Goal: Information Seeking & Learning: Check status

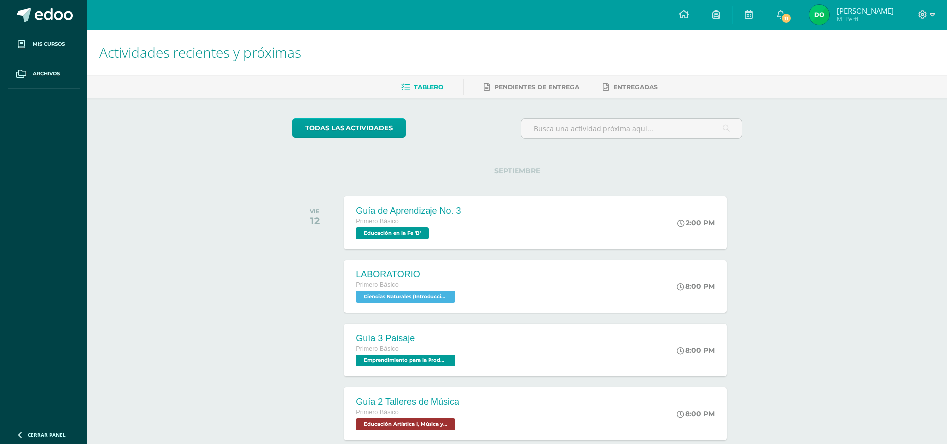
click at [875, 11] on span "[PERSON_NAME]" at bounding box center [865, 11] width 57 height 10
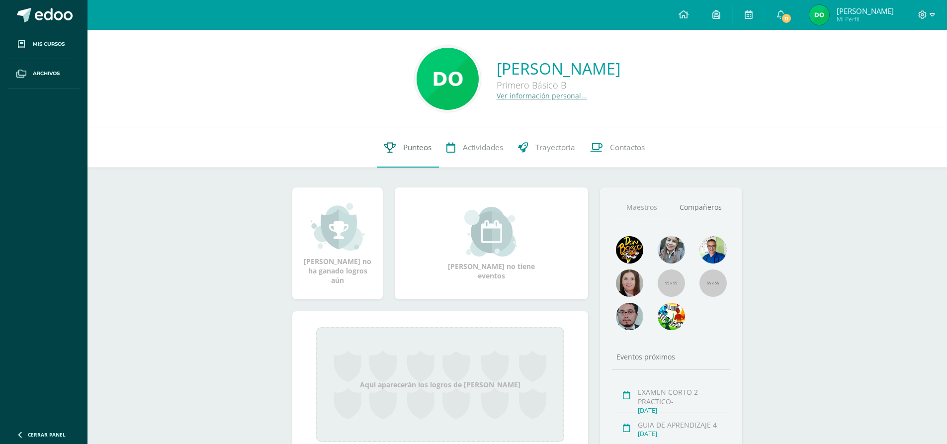
click at [415, 154] on link "Punteos" at bounding box center [408, 148] width 62 height 40
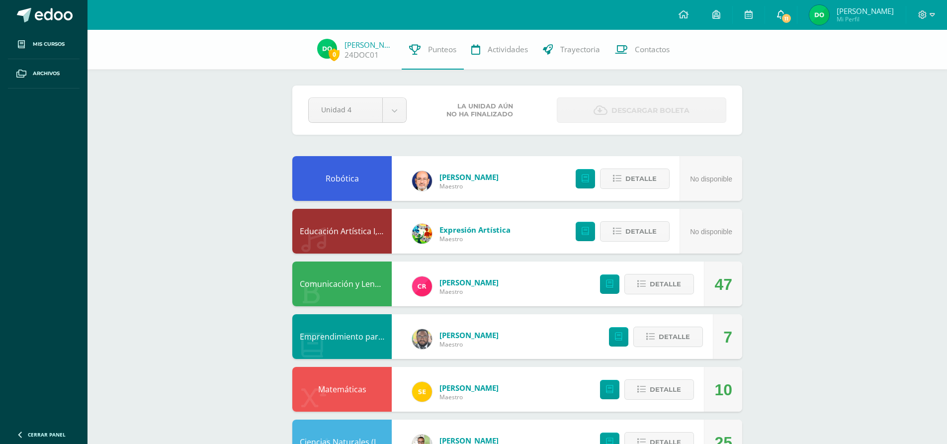
click at [786, 16] on link "11" at bounding box center [781, 15] width 32 height 30
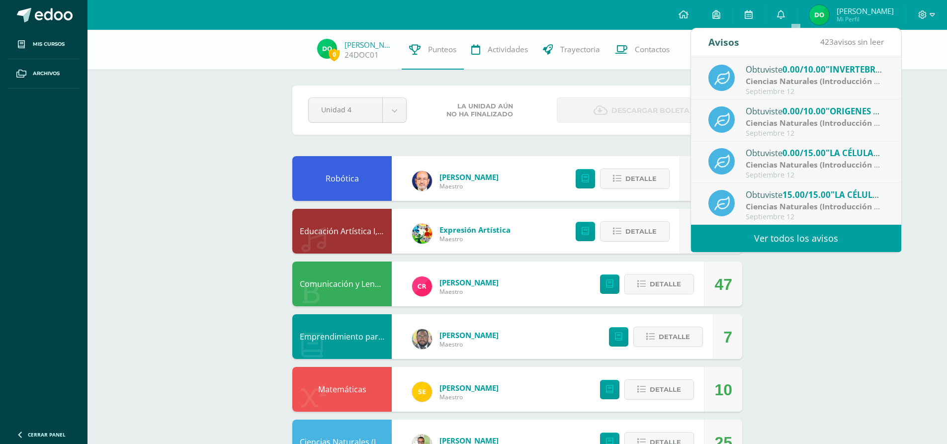
scroll to position [66, 0]
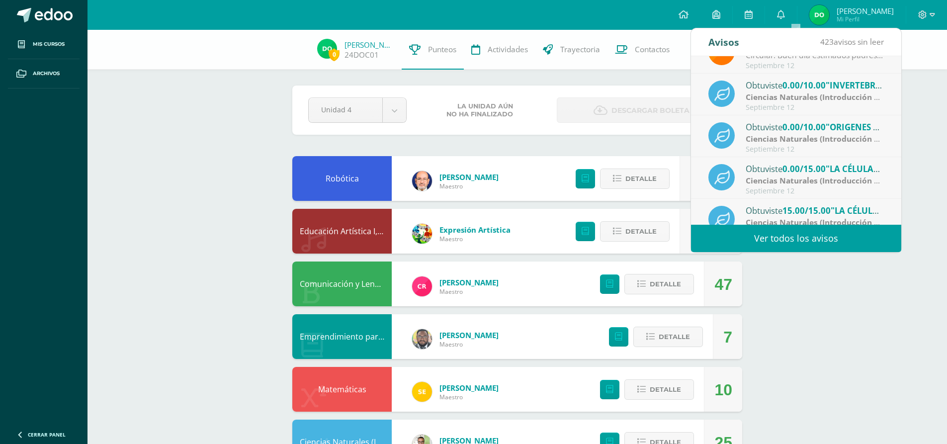
click at [822, 169] on span "0.00/15.00" at bounding box center [803, 168] width 43 height 11
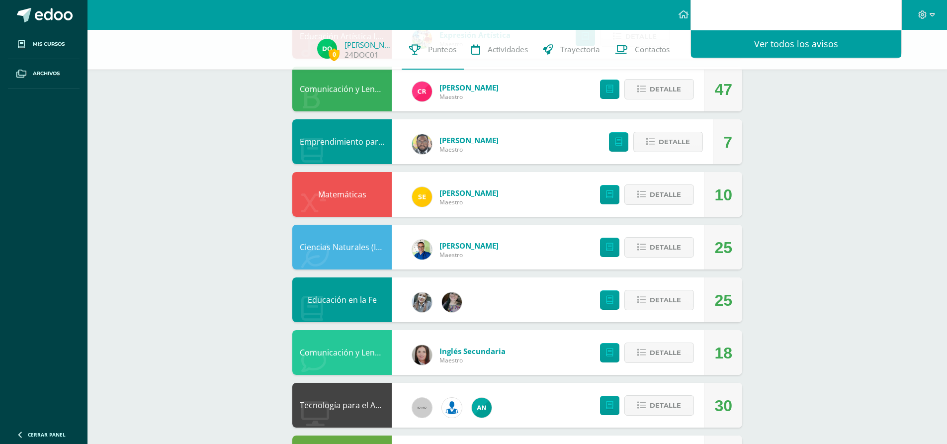
scroll to position [199, 0]
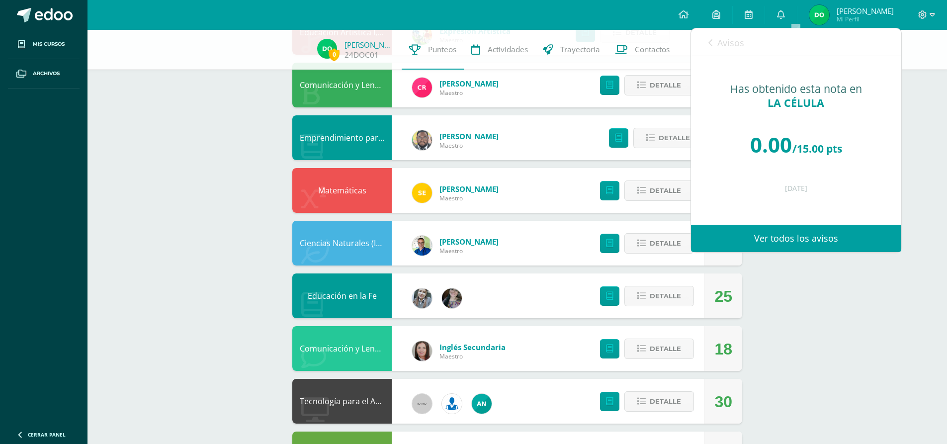
click at [839, 249] on link "Ver todos los avisos" at bounding box center [796, 238] width 210 height 27
click at [812, 238] on link "Ver todos los avisos" at bounding box center [796, 238] width 210 height 27
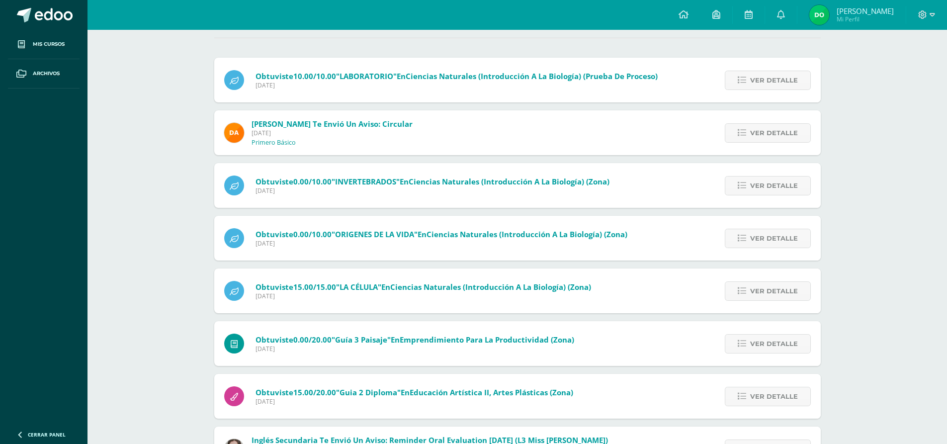
scroll to position [99, 0]
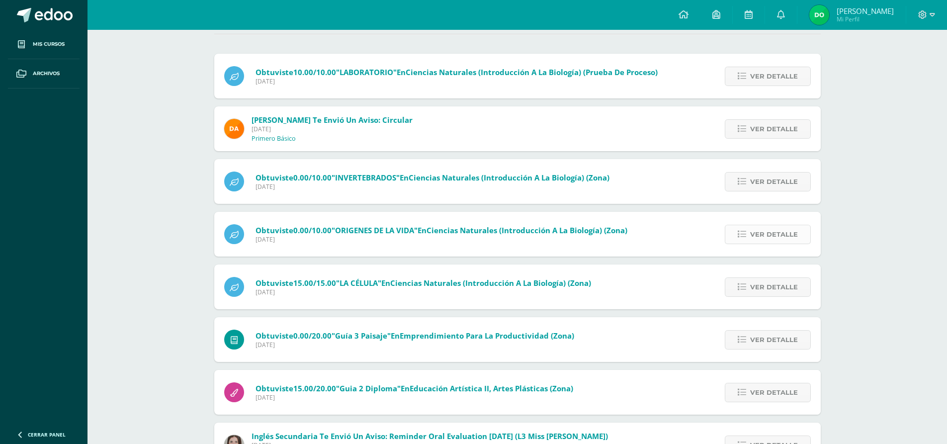
click at [739, 232] on icon at bounding box center [742, 234] width 8 height 8
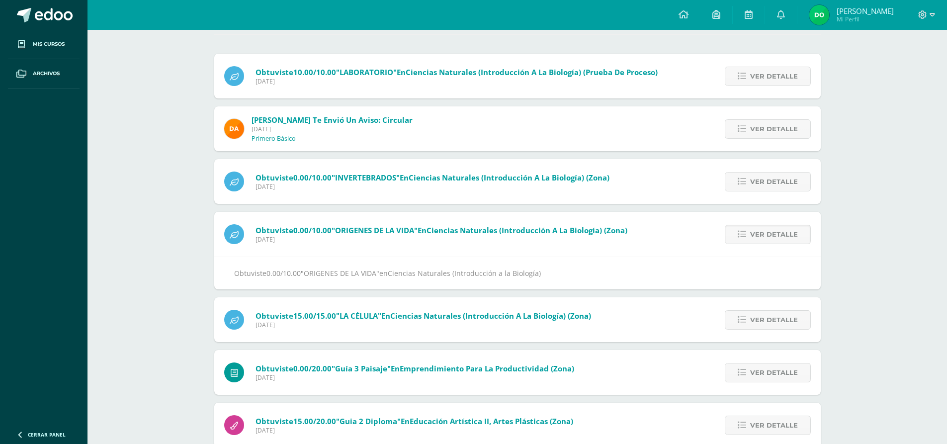
click at [638, 259] on div "Obtuviste 0.00/10.00 "ORIGENES DE LA VIDA" en Ciencias Naturales (Introducción …" at bounding box center [517, 273] width 606 height 33
click at [561, 231] on span "Ciencias Naturales (Introducción a la Biología) (Zona)" at bounding box center [527, 230] width 201 height 10
click at [337, 234] on span ""ORIGENES DE LA VIDA"" at bounding box center [375, 230] width 86 height 10
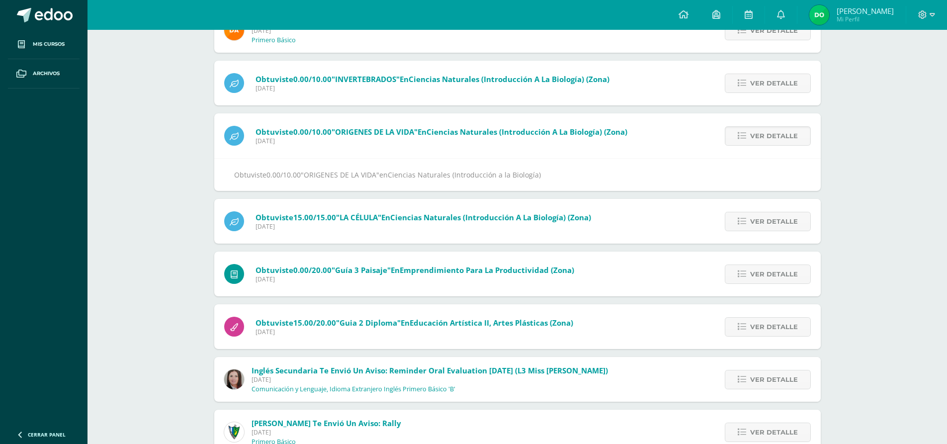
scroll to position [314, 0]
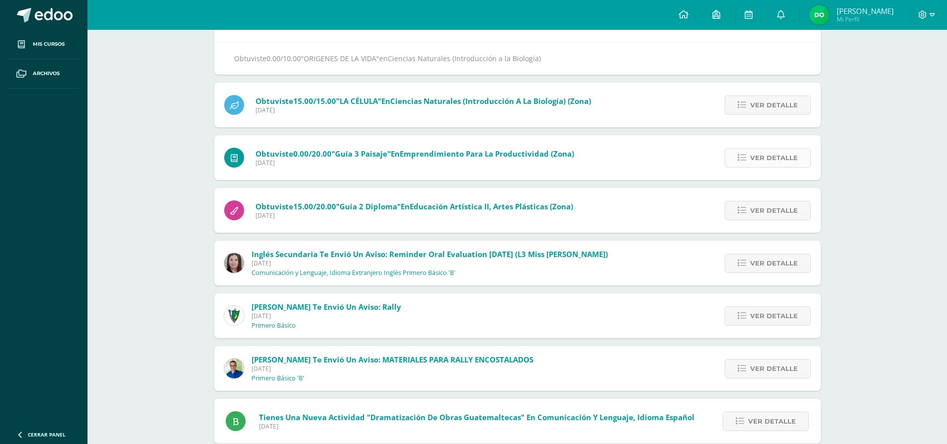
click at [762, 166] on span "Ver detalle" at bounding box center [774, 158] width 48 height 18
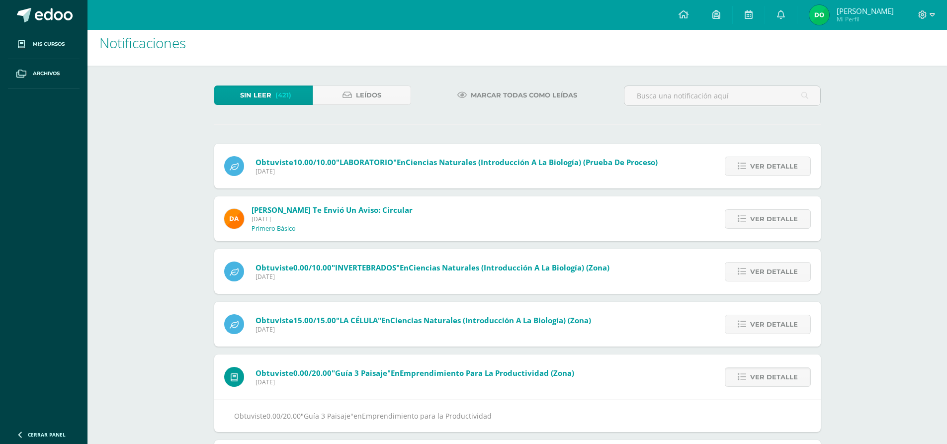
scroll to position [0, 0]
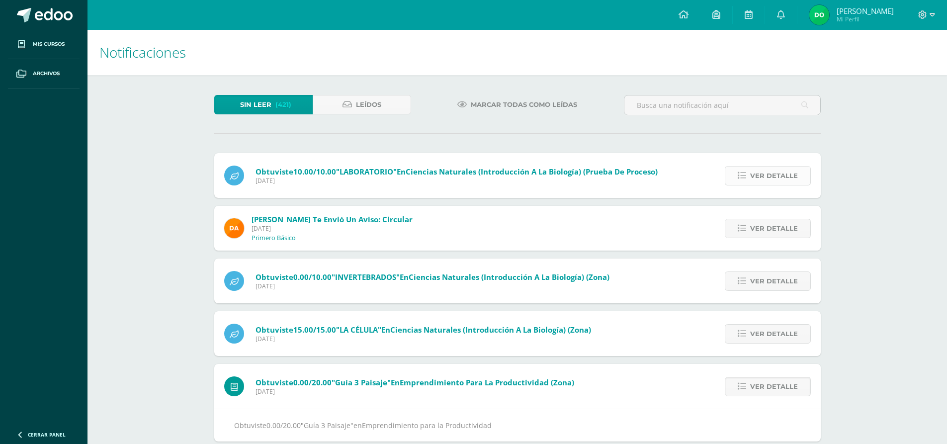
click at [764, 182] on span "Ver detalle" at bounding box center [774, 176] width 48 height 18
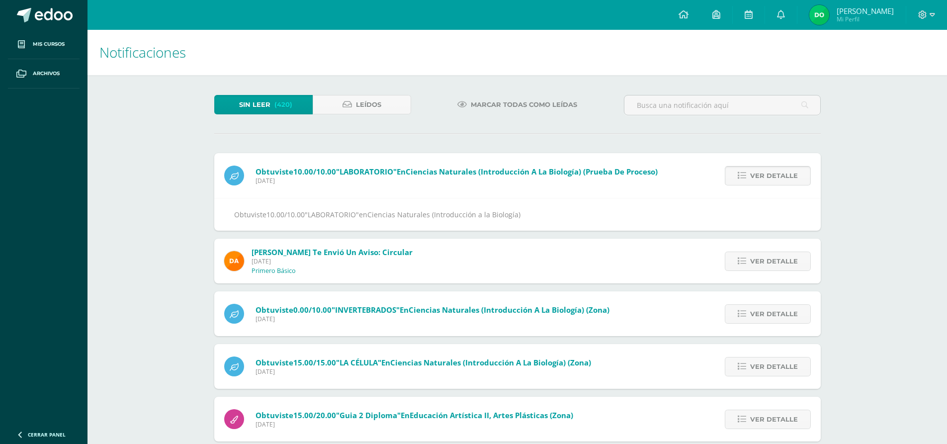
click at [758, 174] on span "Ver detalle" at bounding box center [774, 176] width 48 height 18
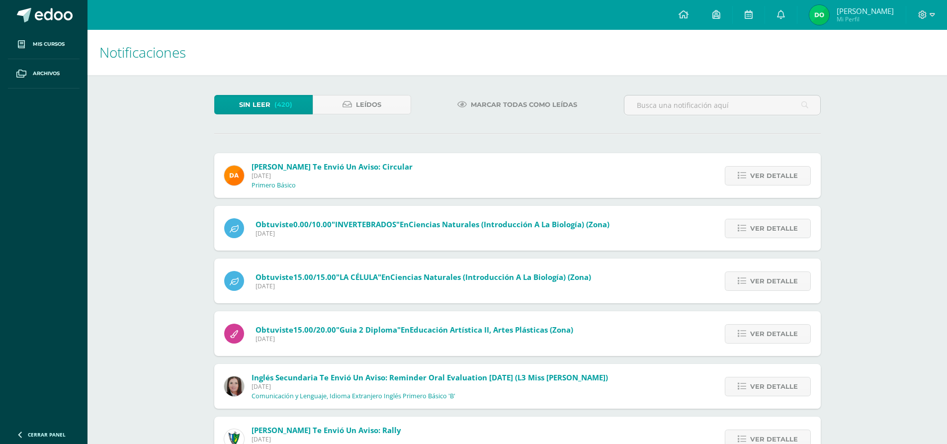
click at [758, 174] on span "Ver detalle" at bounding box center [774, 176] width 48 height 18
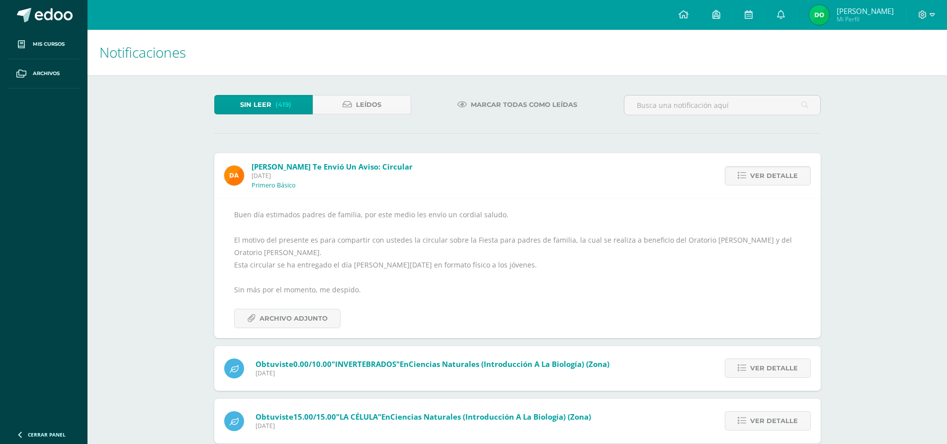
click at [758, 174] on span "Ver detalle" at bounding box center [774, 176] width 48 height 18
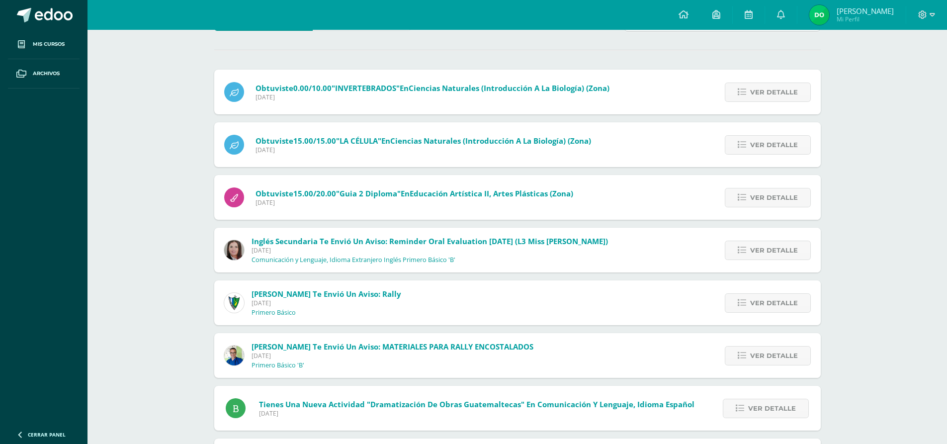
scroll to position [99, 0]
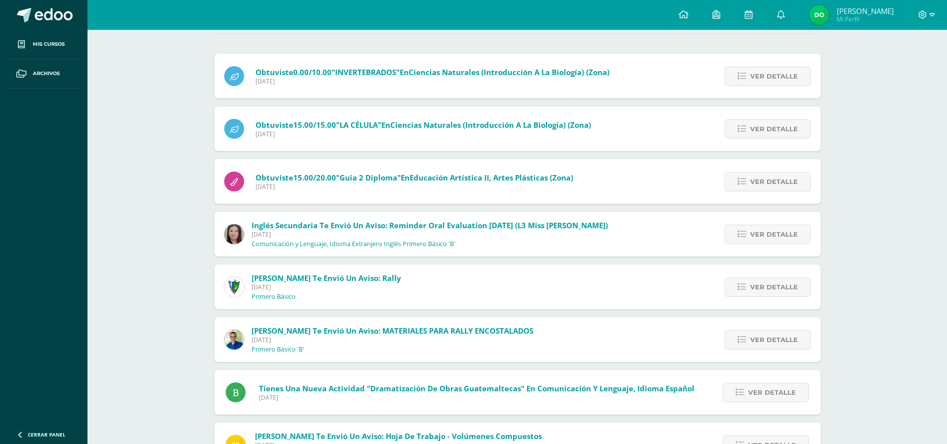
click at [770, 115] on div "Ver detalle" at bounding box center [765, 128] width 111 height 45
click at [753, 124] on span "Ver detalle" at bounding box center [774, 129] width 48 height 18
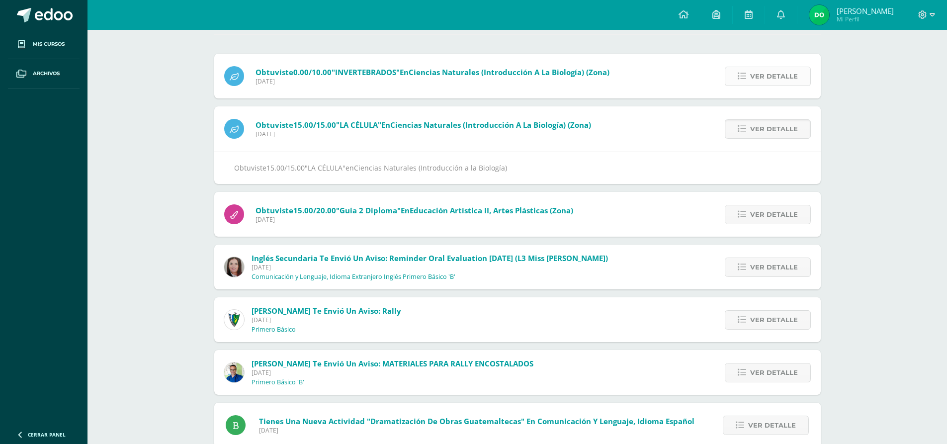
click at [777, 69] on span "Ver detalle" at bounding box center [774, 76] width 48 height 18
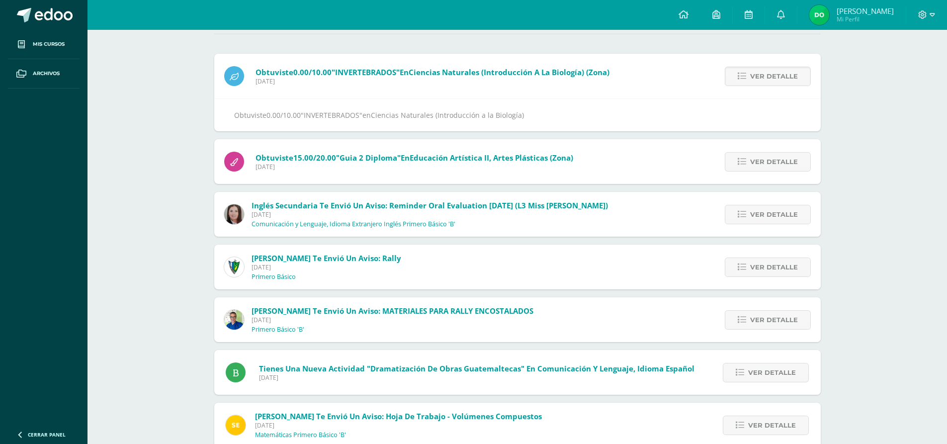
click at [869, 11] on span "[PERSON_NAME]" at bounding box center [865, 11] width 57 height 10
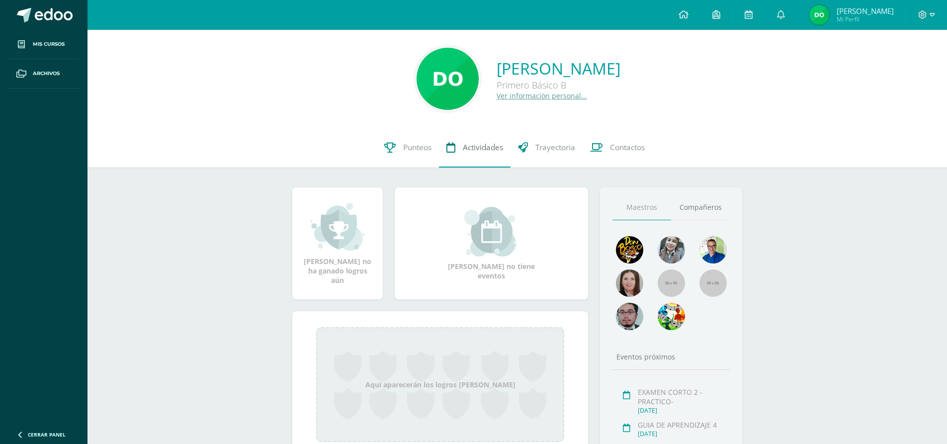
click at [458, 148] on link "Actividades" at bounding box center [475, 148] width 72 height 40
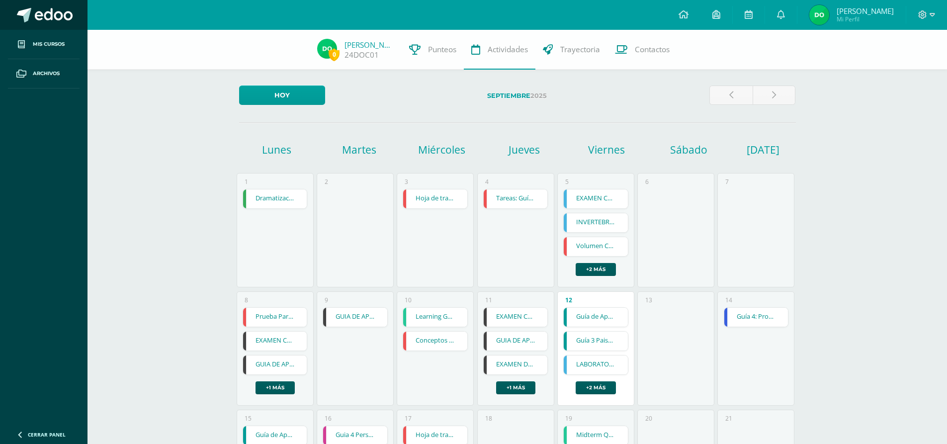
click at [50, 17] on span at bounding box center [54, 15] width 38 height 15
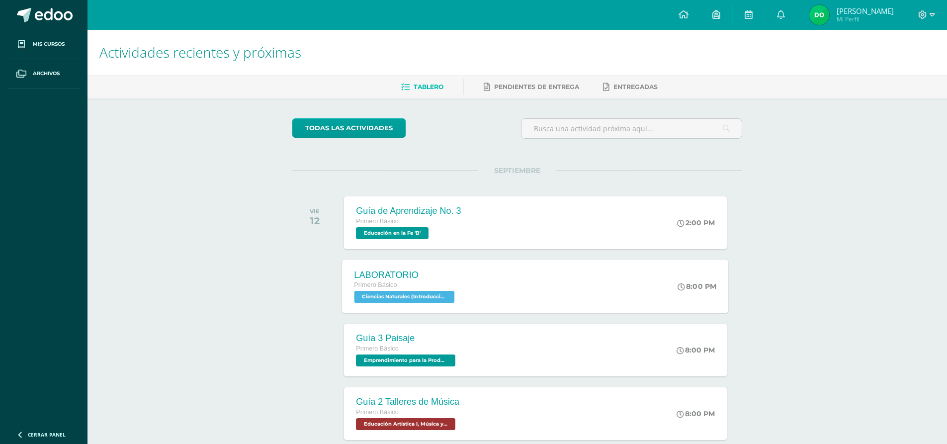
click at [507, 298] on div "LABORATORIO Primero Básico Ciencias Naturales (Introducción a la Biología) 'B' …" at bounding box center [536, 285] width 386 height 53
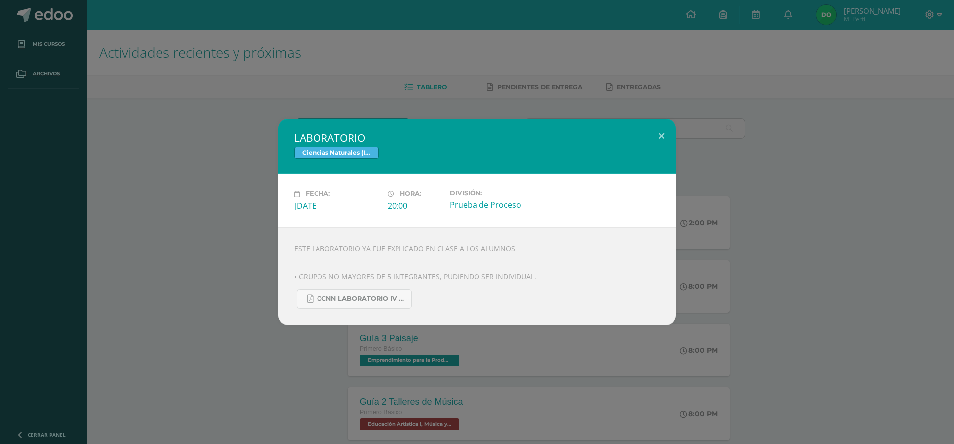
click at [815, 288] on div "LABORATORIO Ciencias Naturales (Introducción a la Biología) Fecha: [DATE] Hora:…" at bounding box center [477, 222] width 946 height 206
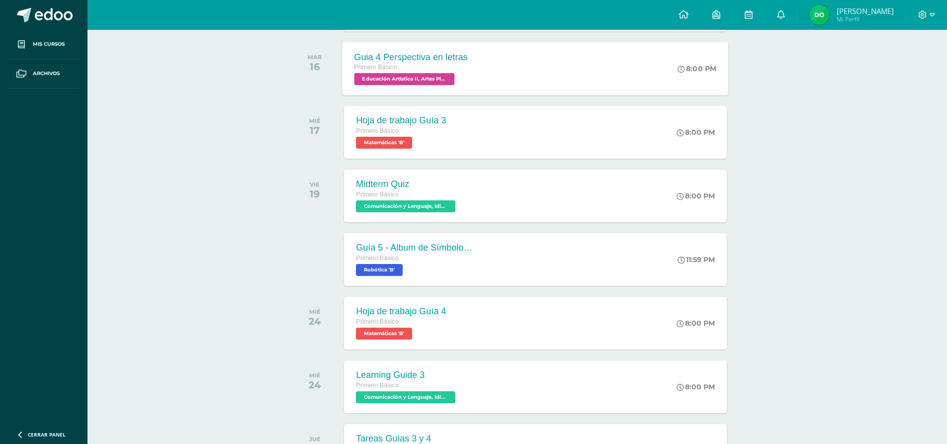
scroll to position [617, 0]
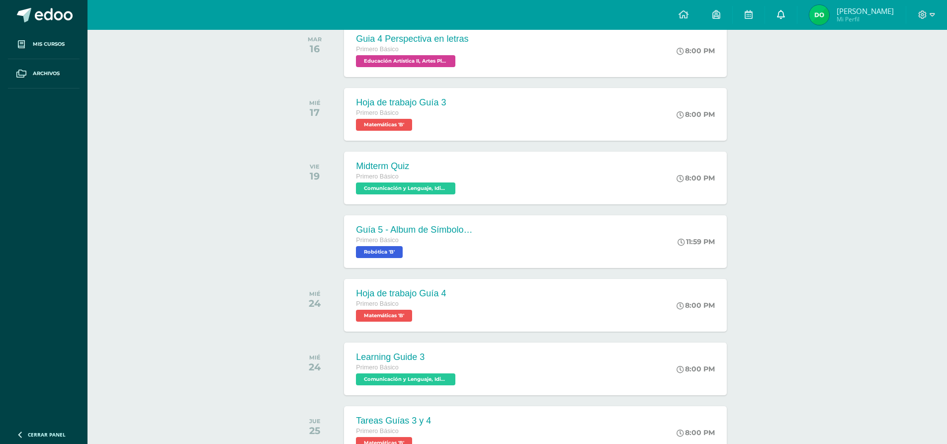
click at [796, 8] on link at bounding box center [781, 15] width 32 height 30
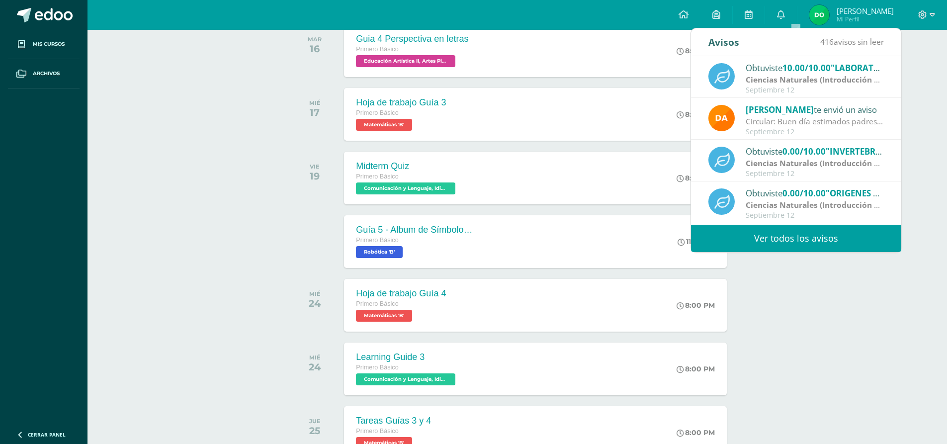
click at [842, 151] on span ""INVERTEBRADOS"" at bounding box center [864, 151] width 77 height 11
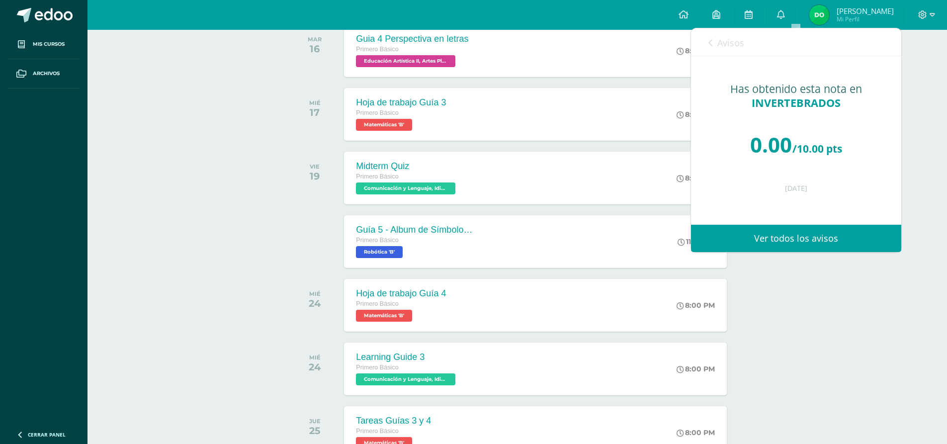
click at [817, 242] on link "Ver todos los avisos" at bounding box center [796, 238] width 210 height 27
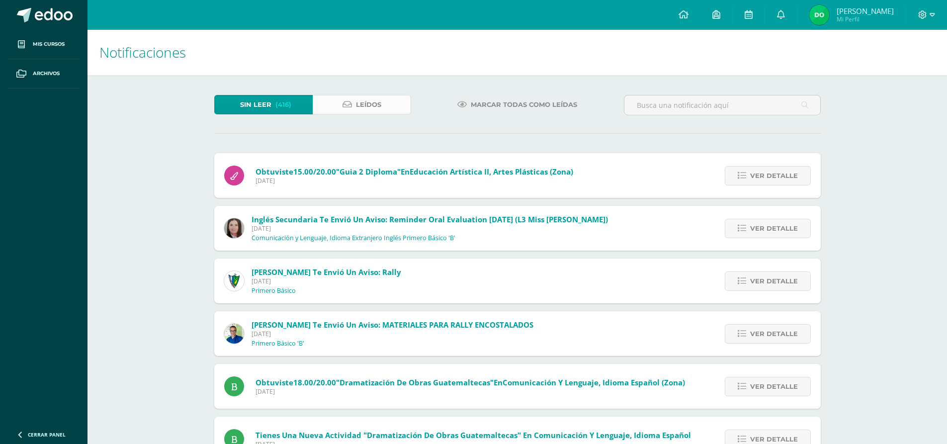
click at [353, 108] on link "Leídos" at bounding box center [362, 104] width 98 height 19
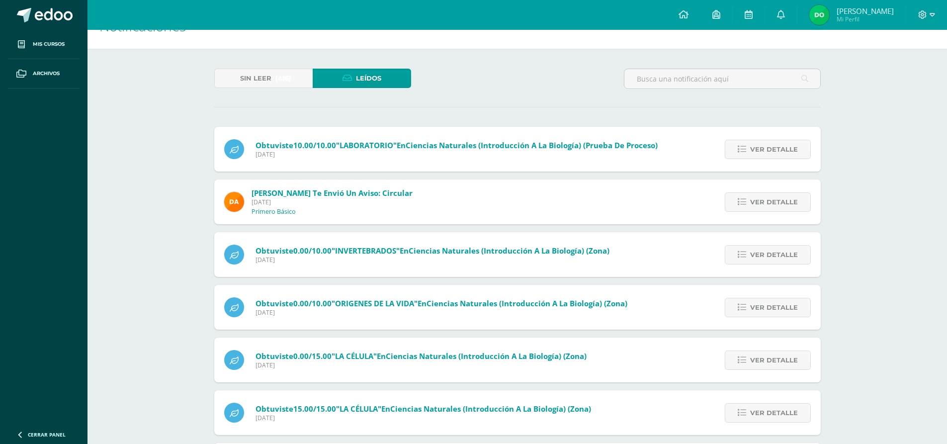
scroll to position [50, 0]
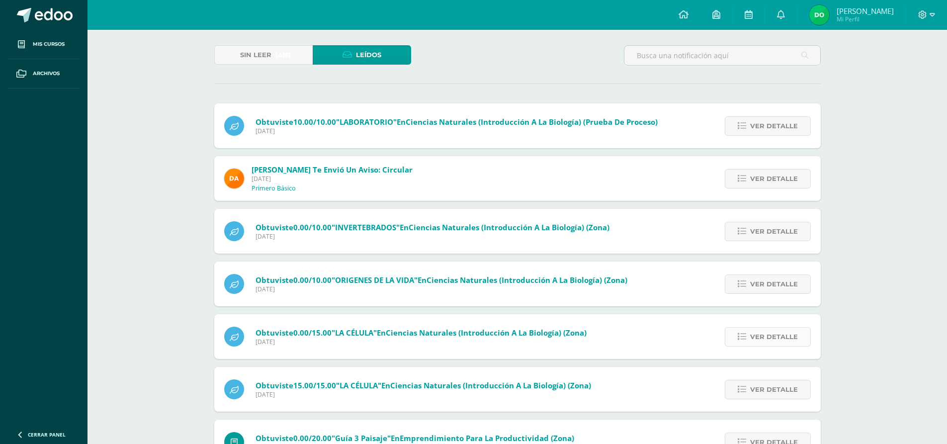
click at [780, 333] on span "Ver detalle" at bounding box center [774, 337] width 48 height 18
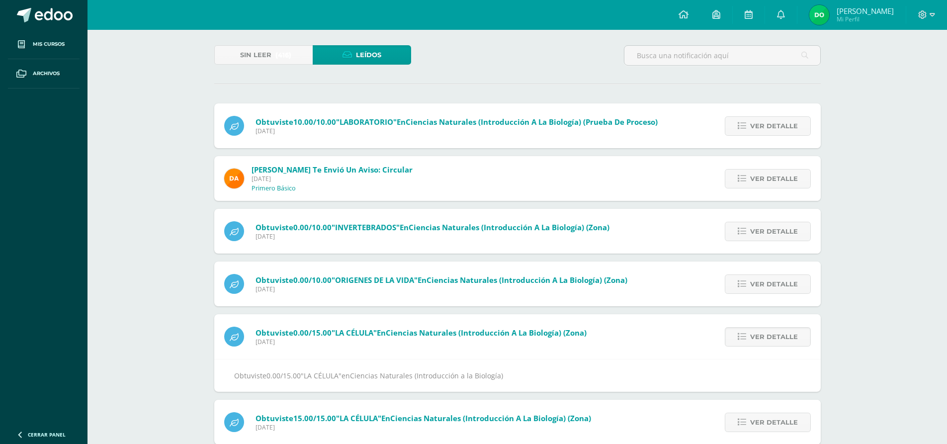
drag, startPoint x: 425, startPoint y: 380, endPoint x: 414, endPoint y: 374, distance: 12.2
click at [423, 379] on div "Obtuviste 0.00/15.00 "LA CÉLULA" en Ciencias Naturales (Introducción a la Biolo…" at bounding box center [517, 375] width 606 height 33
click at [414, 374] on span "Ciencias Naturales (Introducción a la Biología)" at bounding box center [426, 375] width 153 height 9
click at [371, 325] on div "Obtuviste 0.00/15.00 "LA CÉLULA" en Ciencias Naturales (Introducción a la Biolo…" at bounding box center [405, 336] width 382 height 45
click at [398, 336] on span "Ciencias Naturales (Introducción a la Biología) (Zona)" at bounding box center [486, 333] width 201 height 10
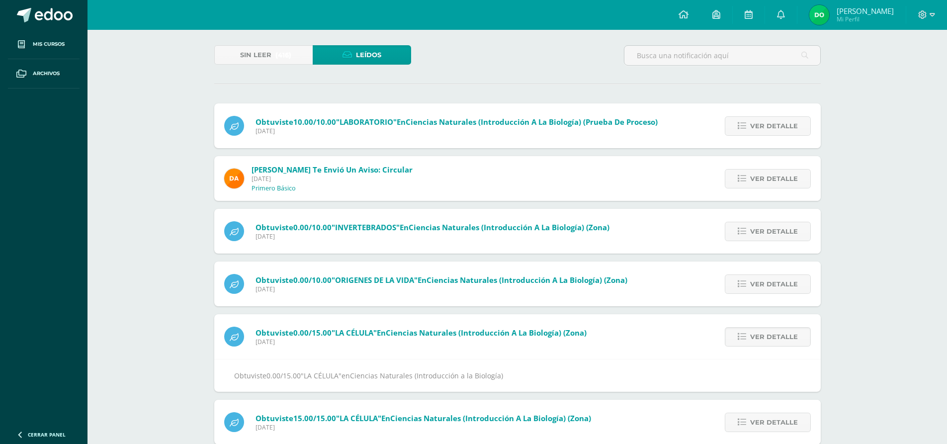
click at [387, 280] on span ""ORIGENES DE LA VIDA"" at bounding box center [375, 280] width 86 height 10
click at [773, 223] on span "Ver detalle" at bounding box center [774, 231] width 48 height 18
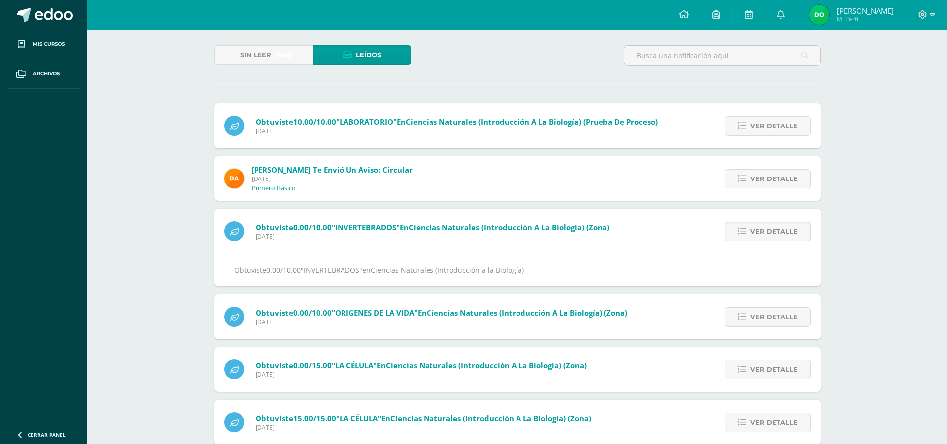
click at [767, 225] on span "Ver detalle" at bounding box center [774, 231] width 48 height 18
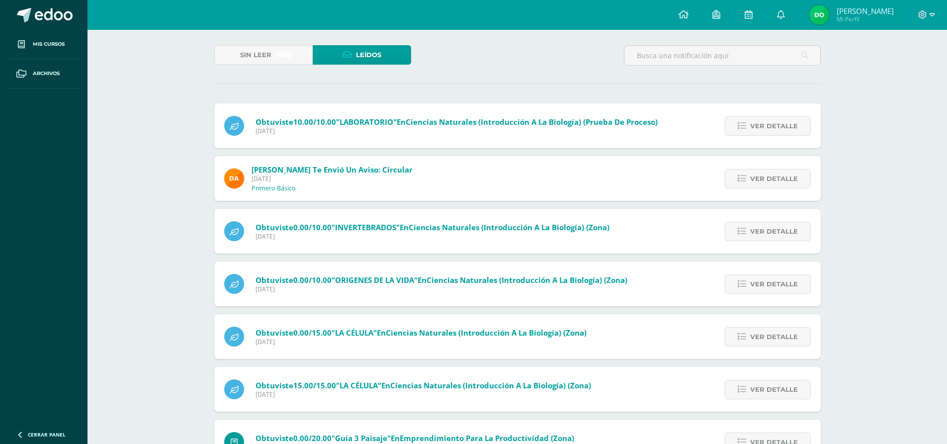
scroll to position [99, 0]
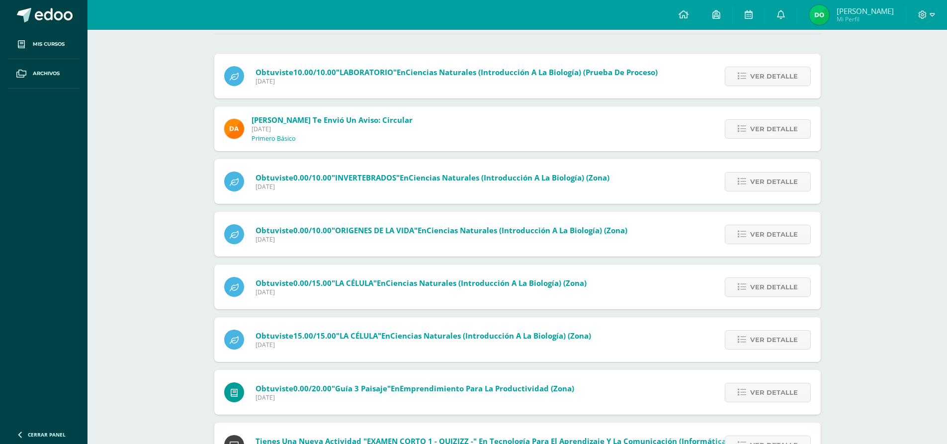
click at [500, 226] on span "Ciencias Naturales (Introducción a la Biología) (Zona)" at bounding box center [527, 230] width 201 height 10
click at [740, 187] on link "Ver detalle" at bounding box center [768, 181] width 86 height 19
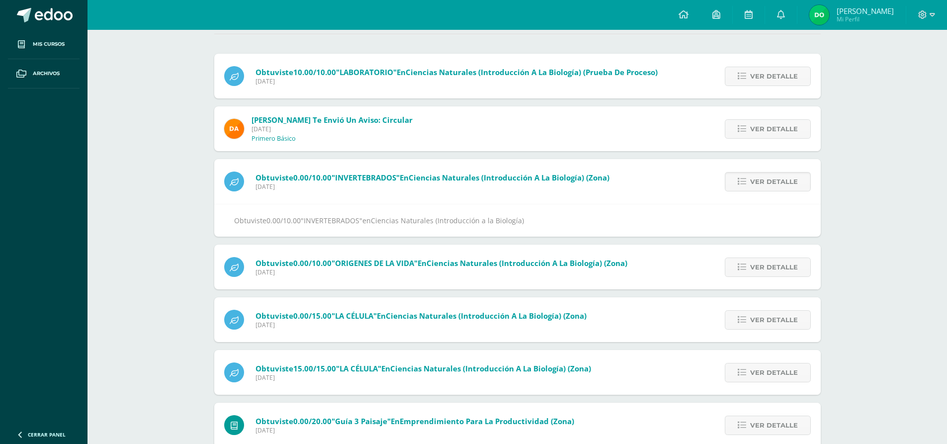
click at [355, 223] on span ""INVERTEBRADOS"" at bounding box center [332, 220] width 62 height 9
